Goal: Transaction & Acquisition: Purchase product/service

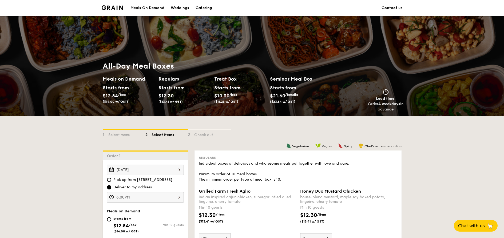
click at [211, 6] on div "Catering" at bounding box center [204, 8] width 17 height 16
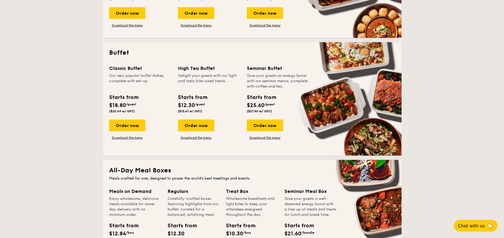
scroll to position [168, 0]
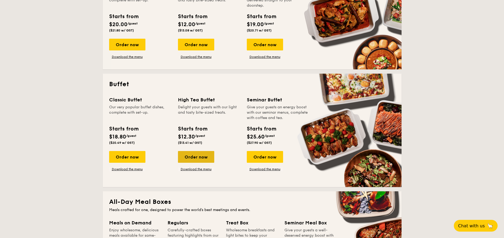
click at [187, 156] on div "Order now" at bounding box center [196, 157] width 36 height 12
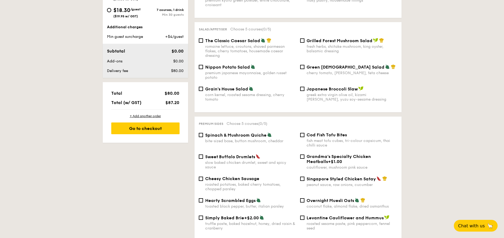
scroll to position [244, 0]
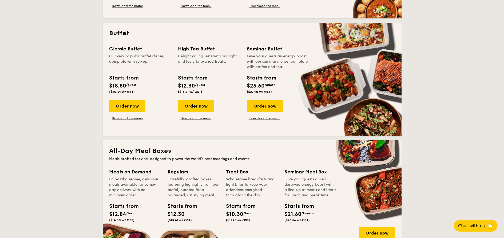
scroll to position [216, 0]
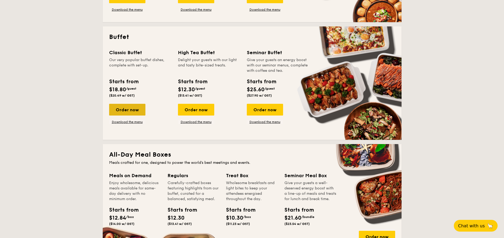
click at [120, 109] on div "Order now" at bounding box center [127, 110] width 36 height 12
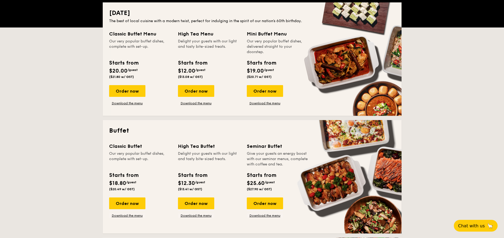
scroll to position [161, 0]
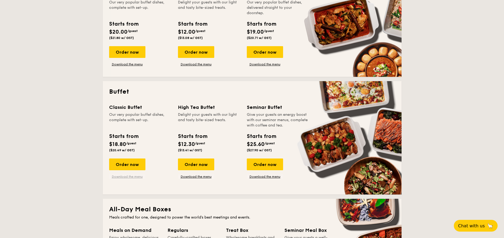
click at [124, 175] on link "Download the menu" at bounding box center [127, 177] width 36 height 4
click at [113, 143] on span "$18.80" at bounding box center [117, 144] width 17 height 6
click at [125, 163] on div "Order now" at bounding box center [127, 165] width 36 height 12
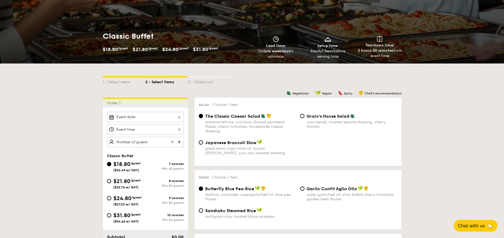
scroll to position [67, 0]
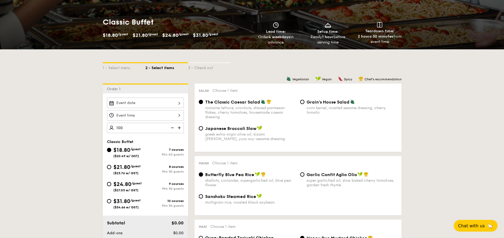
type input "100 guests"
click at [158, 116] on div at bounding box center [145, 115] width 77 height 10
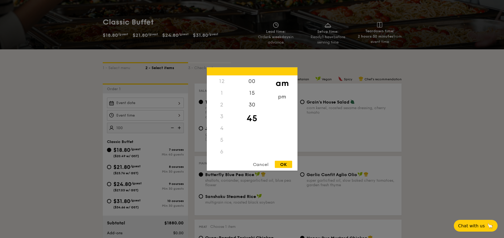
scroll to position [63, 0]
drag, startPoint x: 226, startPoint y: 143, endPoint x: 218, endPoint y: 133, distance: 12.3
click at [225, 160] on div "12 1 2 3 4 5 6 7 8 9 10 11 00 15 30 45 am pm Cancel OK" at bounding box center [252, 119] width 91 height 103
click at [222, 123] on div "9" at bounding box center [222, 124] width 30 height 12
click at [222, 98] on div "7" at bounding box center [222, 101] width 30 height 12
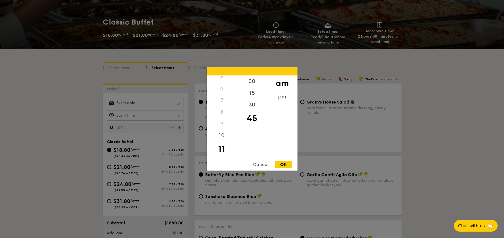
click at [222, 103] on div "7" at bounding box center [222, 101] width 30 height 12
click at [279, 98] on div "pm" at bounding box center [282, 98] width 30 height 15
click at [223, 105] on div "7" at bounding box center [222, 102] width 30 height 15
click at [222, 115] on div "8" at bounding box center [222, 116] width 30 height 12
click at [221, 117] on div "8" at bounding box center [222, 116] width 30 height 12
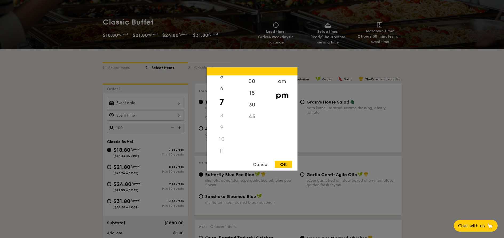
click at [250, 119] on div "45" at bounding box center [252, 117] width 30 height 12
click at [252, 115] on div "45" at bounding box center [252, 117] width 30 height 12
click at [252, 105] on div "30" at bounding box center [252, 106] width 30 height 15
click at [254, 123] on div "45" at bounding box center [252, 121] width 30 height 12
drag, startPoint x: 255, startPoint y: 118, endPoint x: 257, endPoint y: 103, distance: 14.8
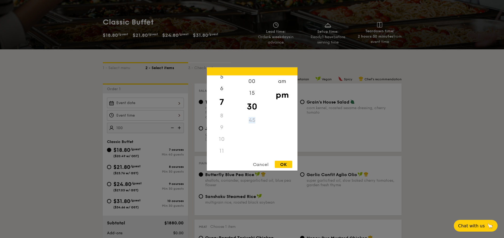
click at [257, 103] on div "00 15 30 45" at bounding box center [252, 116] width 30 height 81
click at [257, 110] on div "30" at bounding box center [252, 106] width 30 height 15
click at [260, 166] on div "Cancel" at bounding box center [261, 164] width 26 height 7
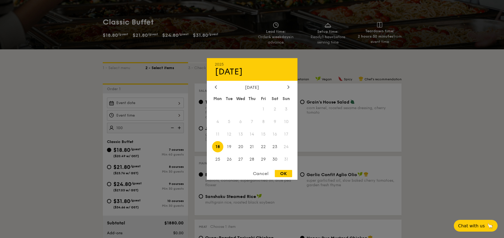
click at [130, 100] on div "2025 Aug 18 August 2025 Mon Tue Wed Thu Fri Sat Sun 1 2 3 4 5 6 7 8 9 10 11 12 …" at bounding box center [145, 103] width 77 height 10
click at [273, 158] on span "30" at bounding box center [274, 159] width 11 height 11
click at [282, 171] on div "OK" at bounding box center [283, 173] width 17 height 7
type input "Aug 30, 2025"
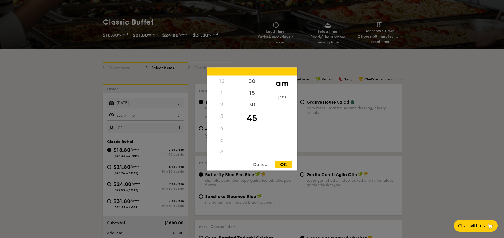
click at [150, 116] on div "12 1 2 3 4 5 6 7 8 9 10 11 00 15 30 45 am pm Cancel OK" at bounding box center [145, 115] width 77 height 10
click at [283, 96] on div "pm" at bounding box center [282, 98] width 30 height 15
click at [221, 117] on div "8" at bounding box center [222, 116] width 30 height 12
click at [222, 106] on div "7" at bounding box center [222, 102] width 30 height 15
click at [253, 118] on div "45" at bounding box center [252, 117] width 30 height 12
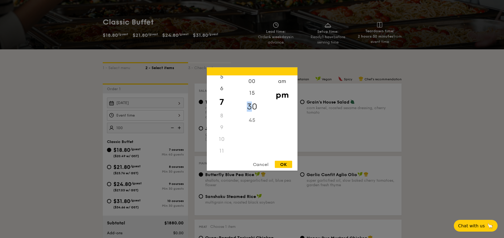
drag, startPoint x: 252, startPoint y: 108, endPoint x: 253, endPoint y: 101, distance: 6.7
click at [253, 101] on div "30" at bounding box center [252, 106] width 30 height 15
click at [253, 104] on div "30" at bounding box center [252, 106] width 30 height 15
click at [248, 92] on div "15" at bounding box center [252, 94] width 30 height 15
click at [251, 109] on div "30" at bounding box center [252, 110] width 30 height 15
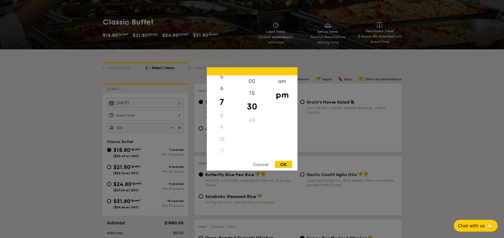
click at [252, 120] on div "45" at bounding box center [252, 121] width 30 height 12
click at [293, 164] on div "Cancel OK" at bounding box center [252, 166] width 91 height 10
click at [287, 165] on div "OK" at bounding box center [283, 164] width 17 height 7
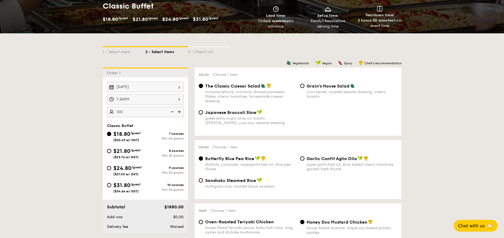
scroll to position [94, 0]
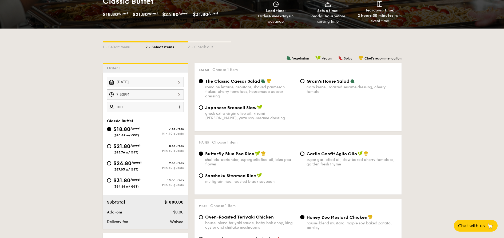
scroll to position [80, 0]
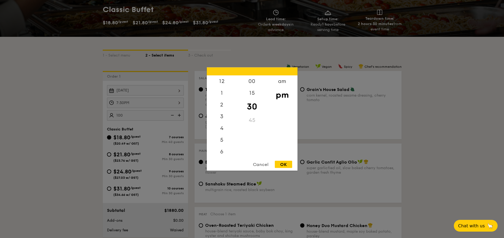
click at [146, 101] on div "7:30PM 12 1 2 3 4 5 6 7 8 9 10 11 00 15 30 45 am pm Cancel OK" at bounding box center [145, 103] width 77 height 10
click at [221, 118] on div "5" at bounding box center [222, 118] width 30 height 15
click at [286, 164] on div "OK" at bounding box center [283, 164] width 17 height 7
type input "5:30PM"
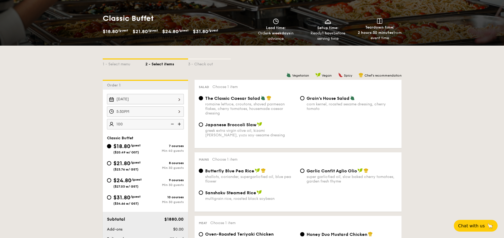
scroll to position [1, 0]
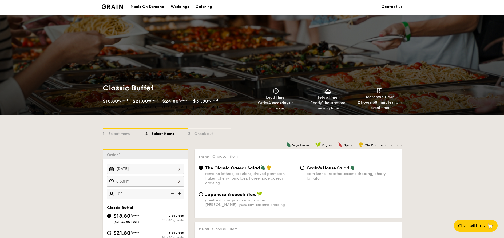
click at [205, 9] on div "Catering" at bounding box center [204, 7] width 17 height 16
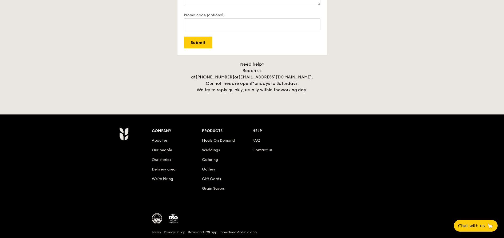
scroll to position [1210, 0]
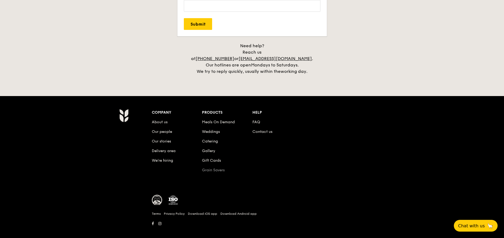
click at [213, 168] on link "Grain Savers" at bounding box center [213, 170] width 23 height 5
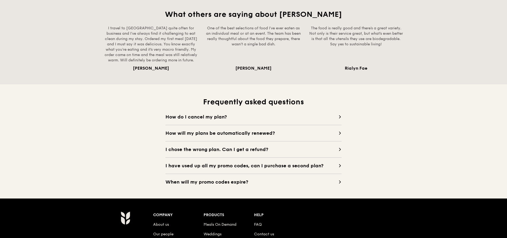
scroll to position [461, 0]
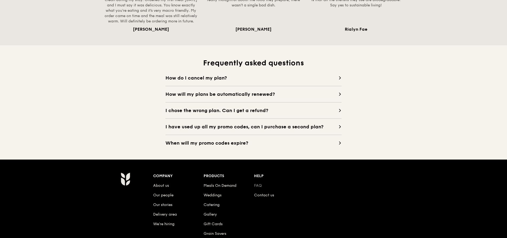
click at [257, 186] on link "FAQ" at bounding box center [258, 185] width 8 height 5
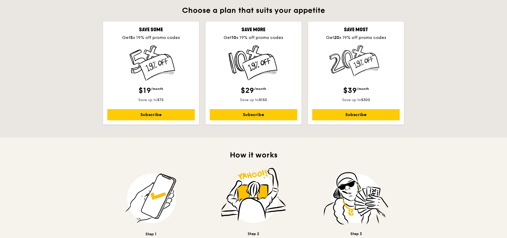
scroll to position [0, 0]
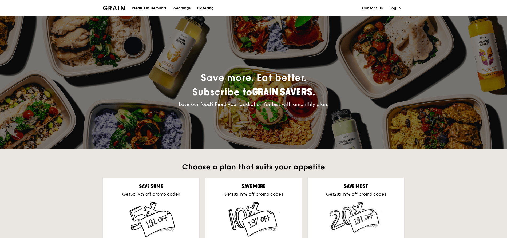
click at [212, 8] on div "Catering" at bounding box center [205, 8] width 17 height 16
